Goal: Find specific page/section: Find specific page/section

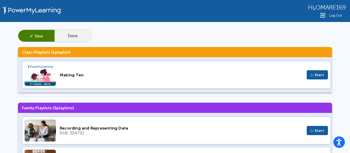
click at [63, 37] on button "Done" at bounding box center [73, 36] width 36 height 12
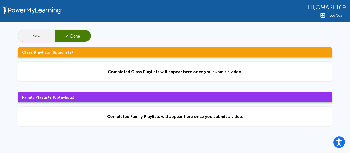
click at [46, 37] on button "New" at bounding box center [36, 36] width 36 height 12
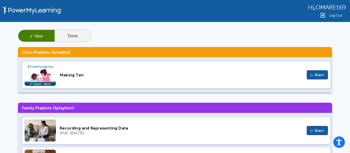
click at [69, 41] on button "Done" at bounding box center [73, 36] width 36 height 12
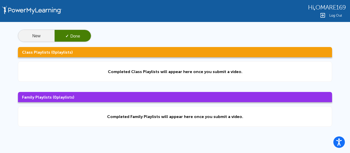
click at [39, 40] on button "New" at bounding box center [36, 36] width 36 height 12
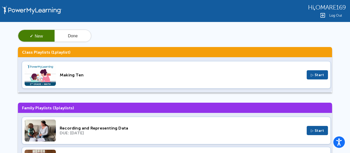
click at [14, 8] on img at bounding box center [32, 11] width 63 height 22
